Goal: Navigation & Orientation: Find specific page/section

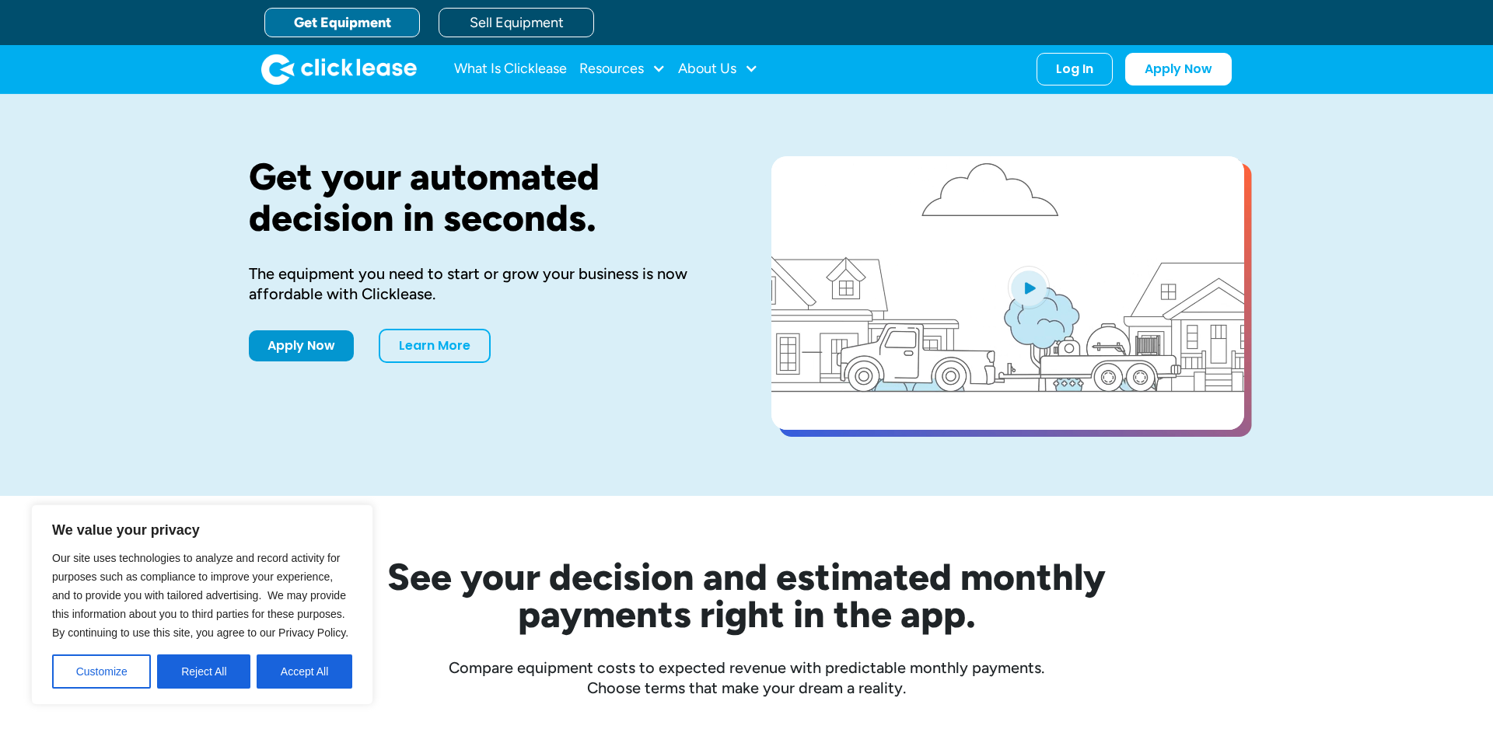
click at [337, 16] on link "Get Equipment" at bounding box center [342, 23] width 156 height 30
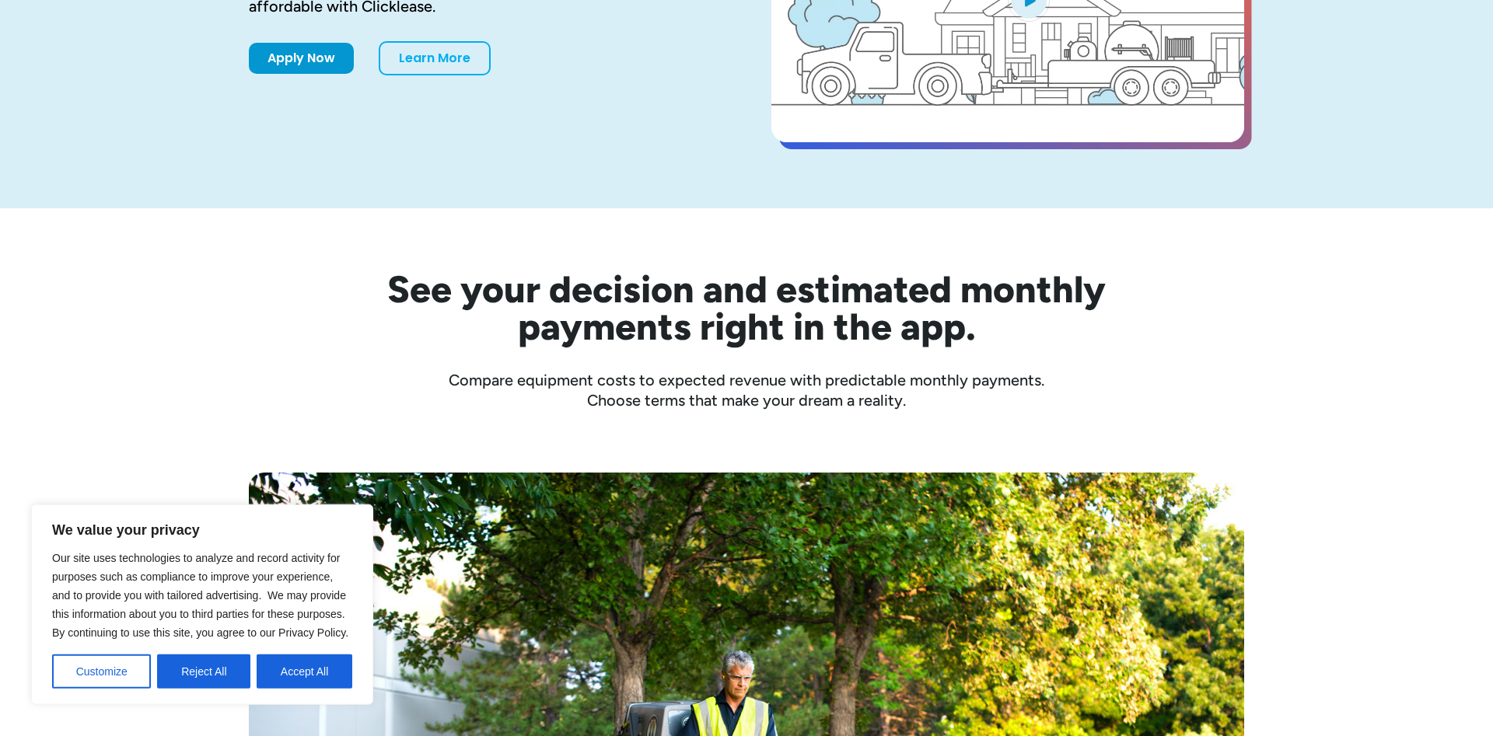
scroll to position [317, 0]
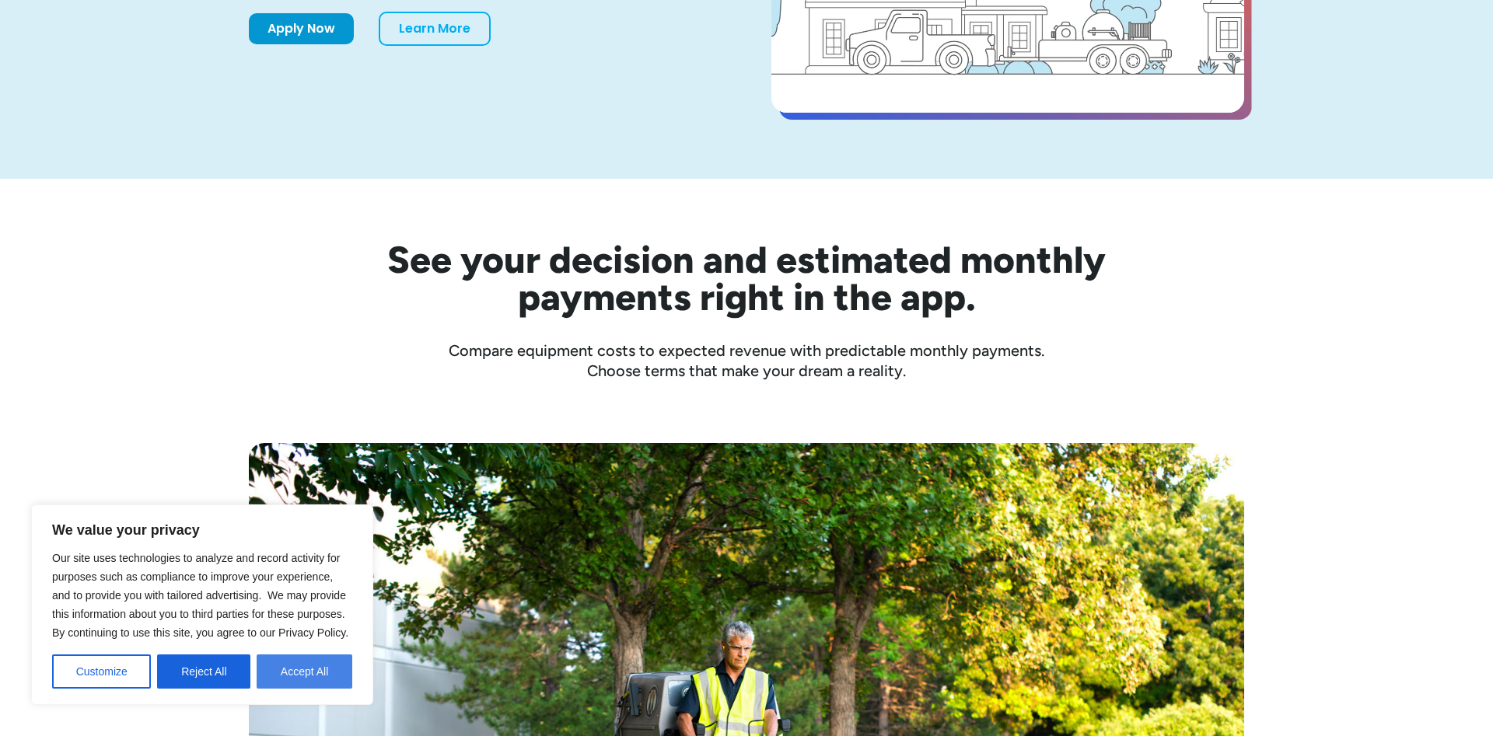
click at [300, 684] on button "Accept All" at bounding box center [305, 672] width 96 height 34
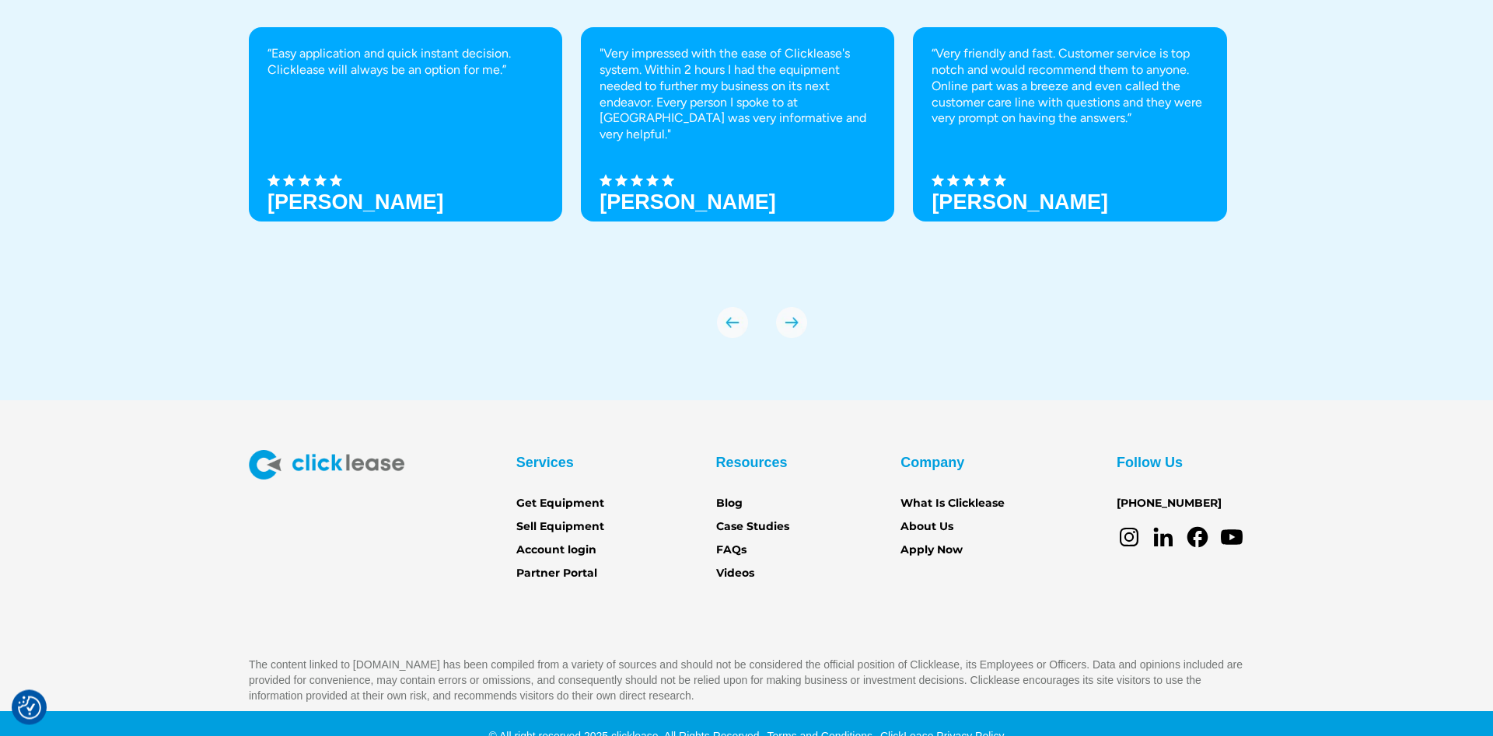
scroll to position [5463, 0]
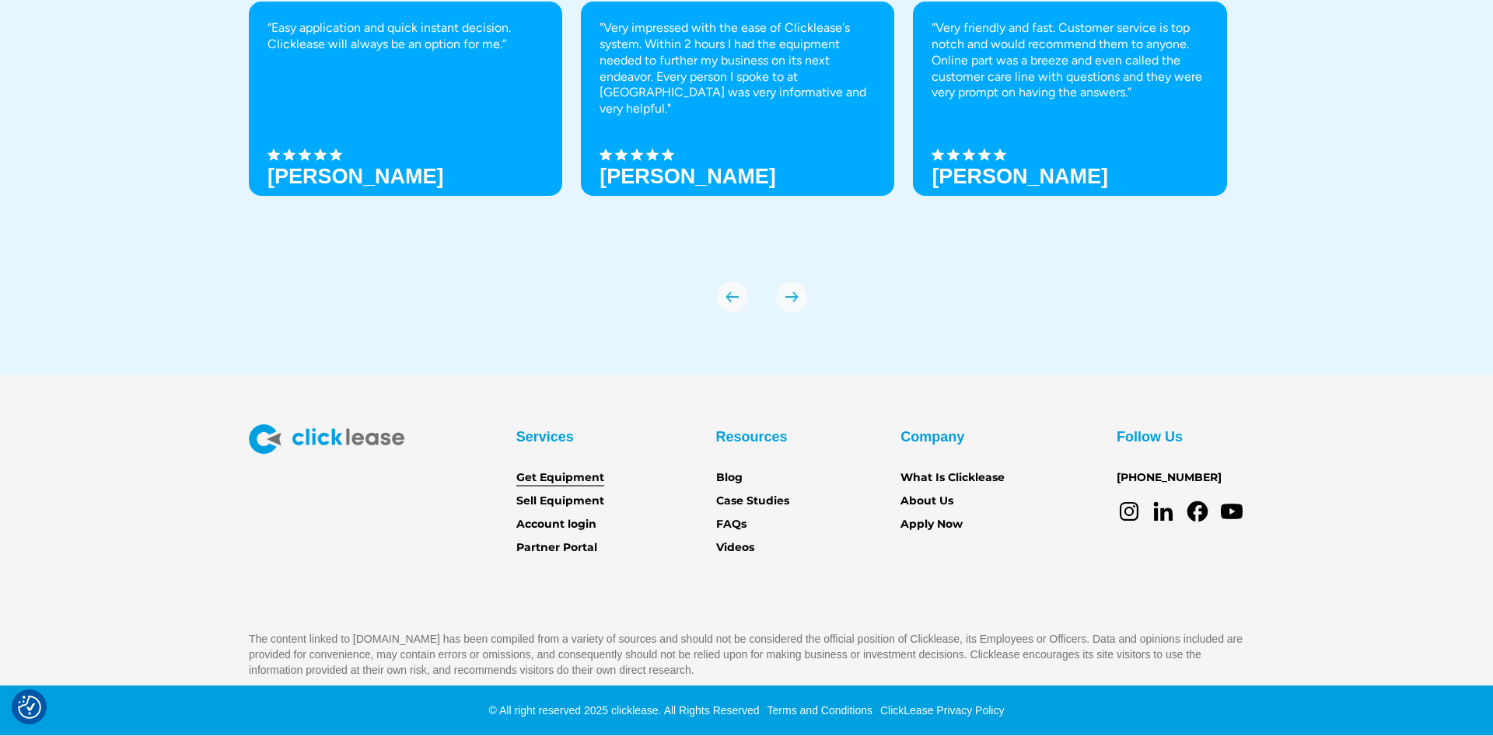
click at [602, 478] on link "Get Equipment" at bounding box center [560, 478] width 88 height 17
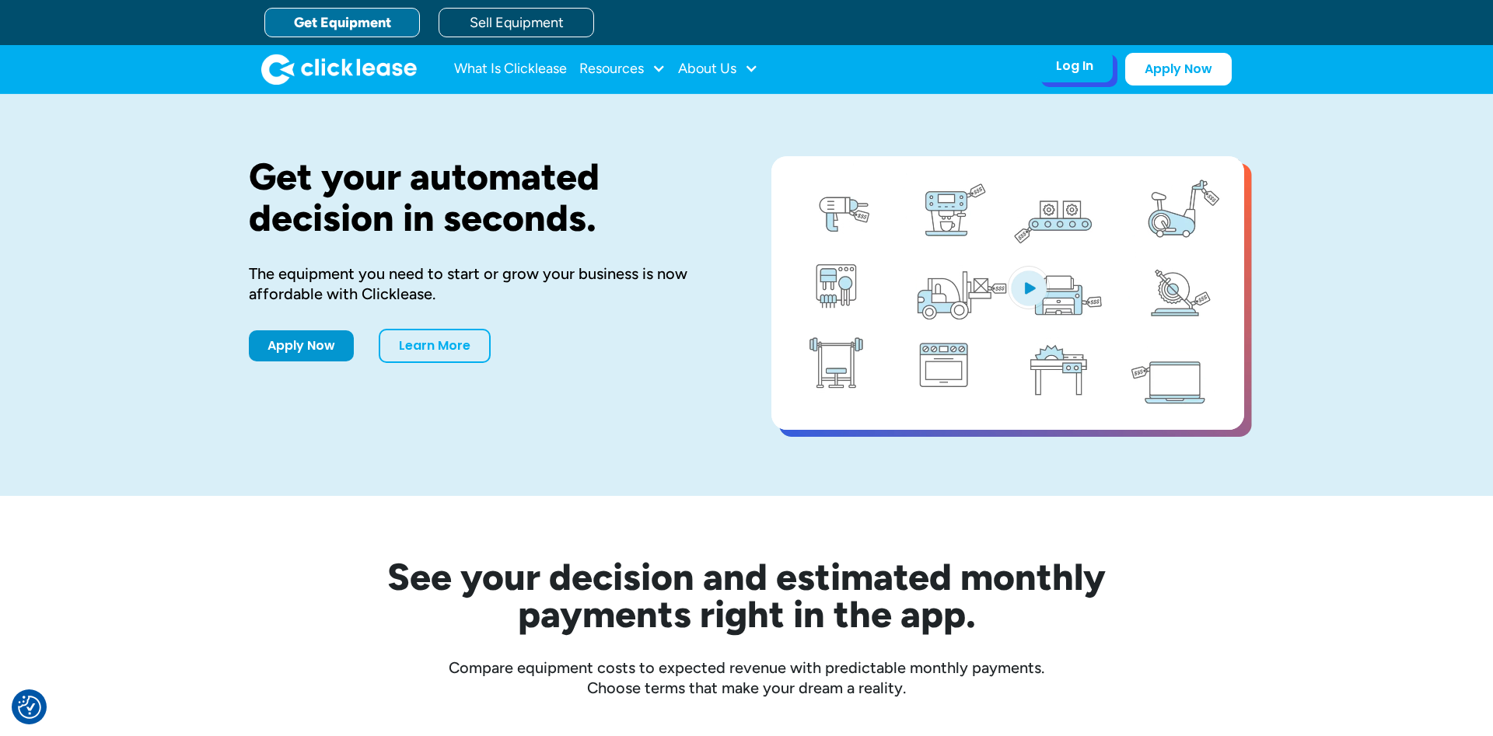
click at [1083, 80] on div "Log In Account login I use Clicklease to get my equipment Partner Portal I offe…" at bounding box center [1075, 66] width 76 height 33
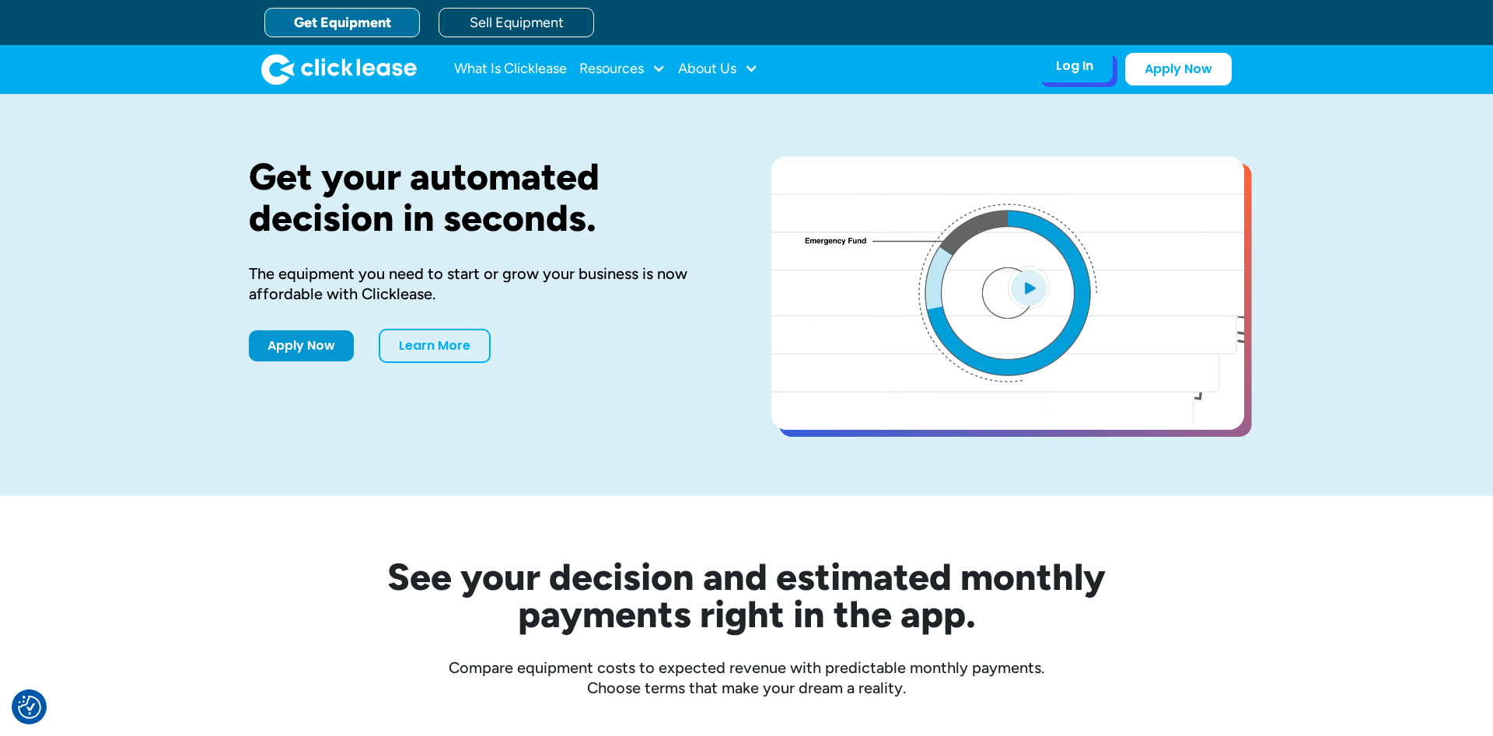
click at [1075, 68] on div "Log In" at bounding box center [1074, 66] width 37 height 16
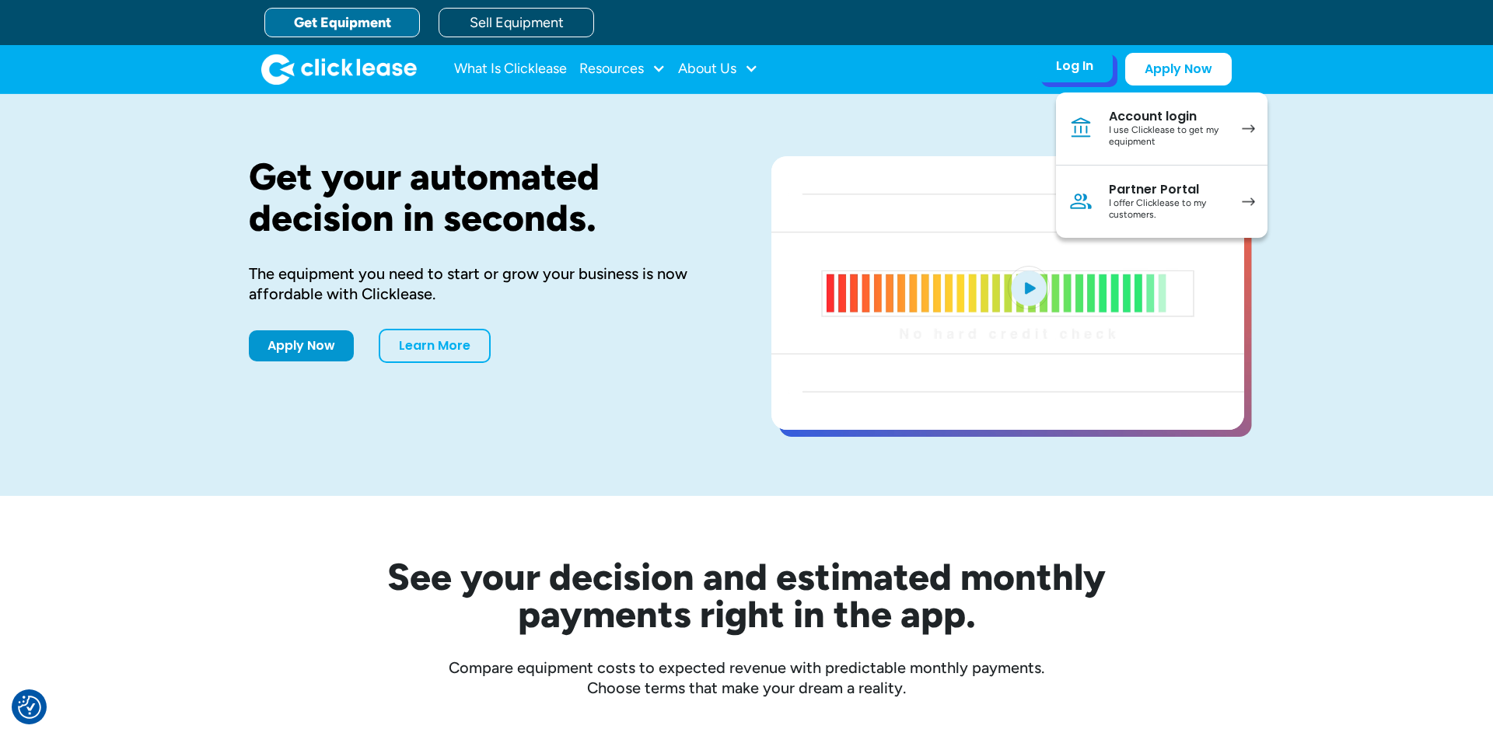
click at [1121, 117] on div "Account login" at bounding box center [1167, 117] width 117 height 16
